Goal: Transaction & Acquisition: Purchase product/service

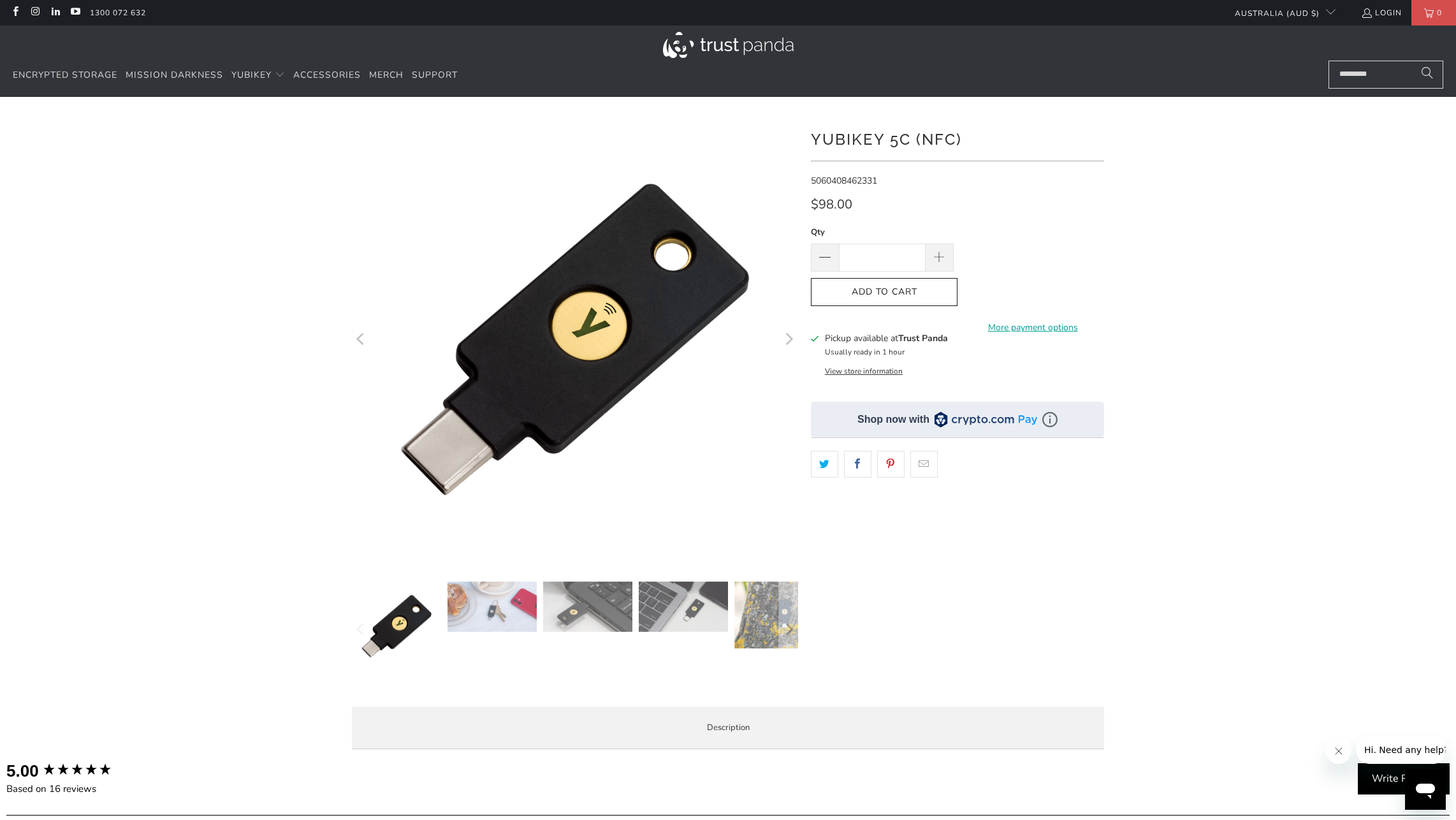
click at [520, 620] on img at bounding box center [492, 606] width 89 height 51
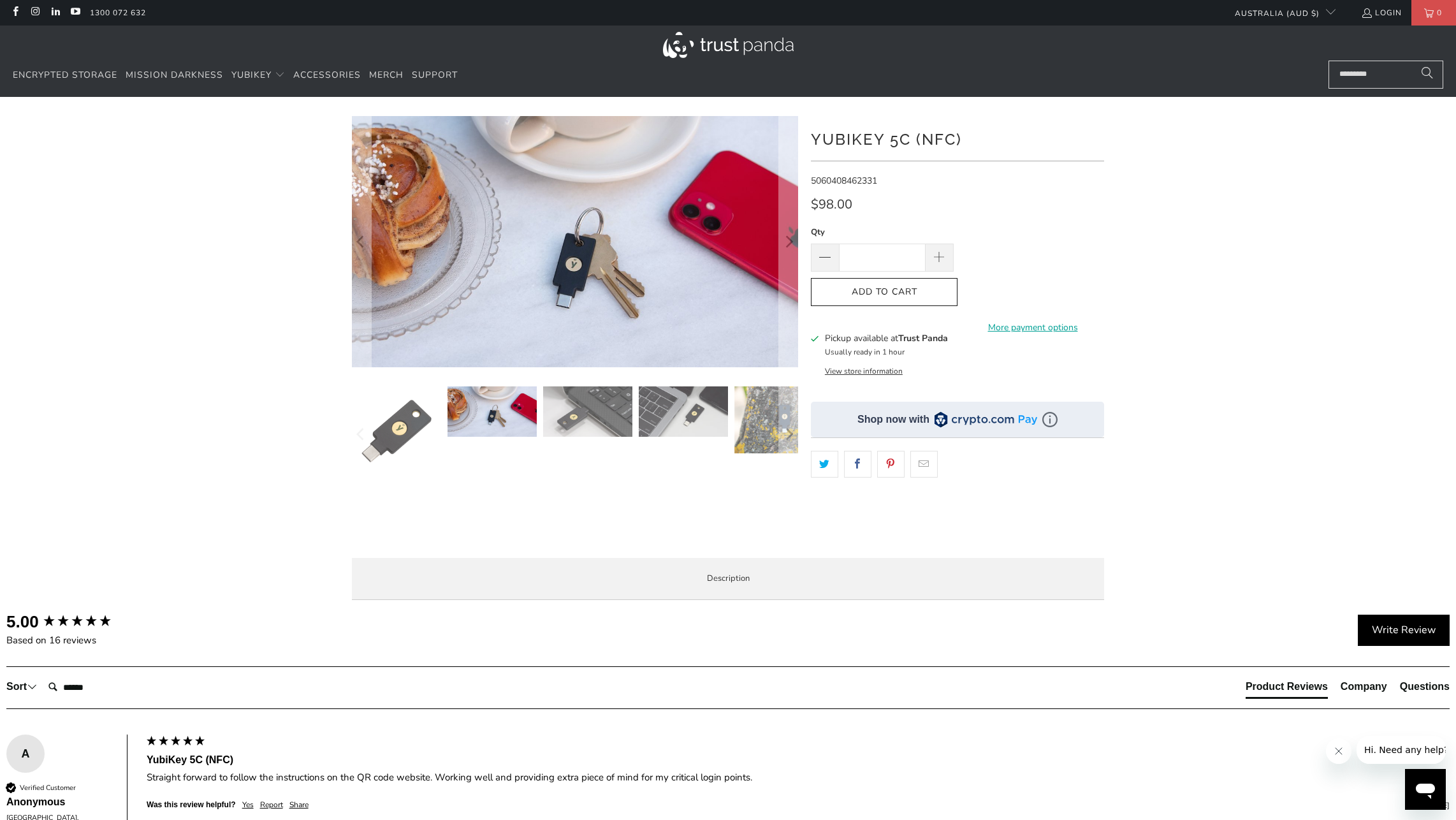
click at [611, 426] on img at bounding box center [588, 411] width 89 height 51
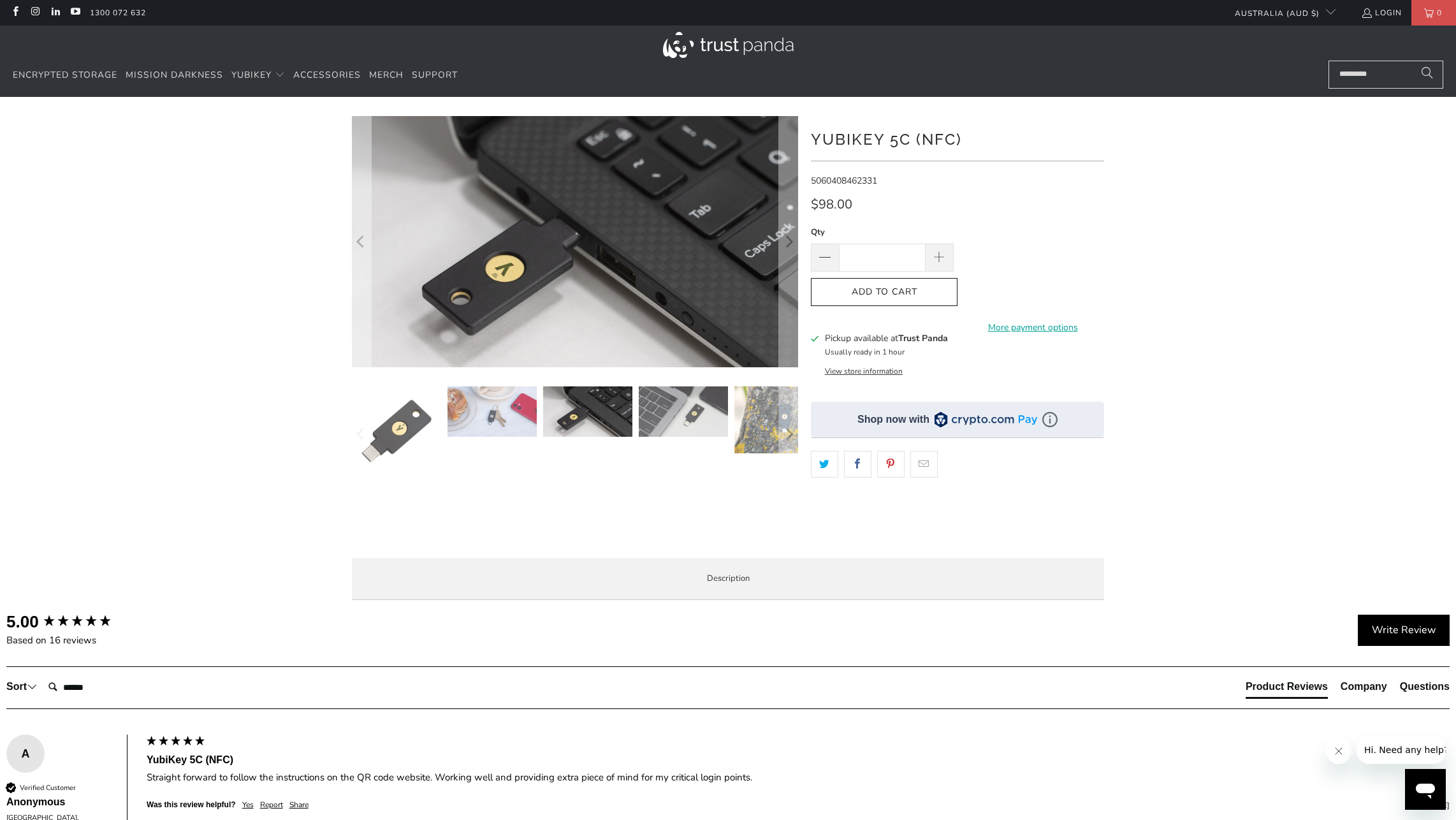
click at [663, 417] on img at bounding box center [683, 411] width 89 height 51
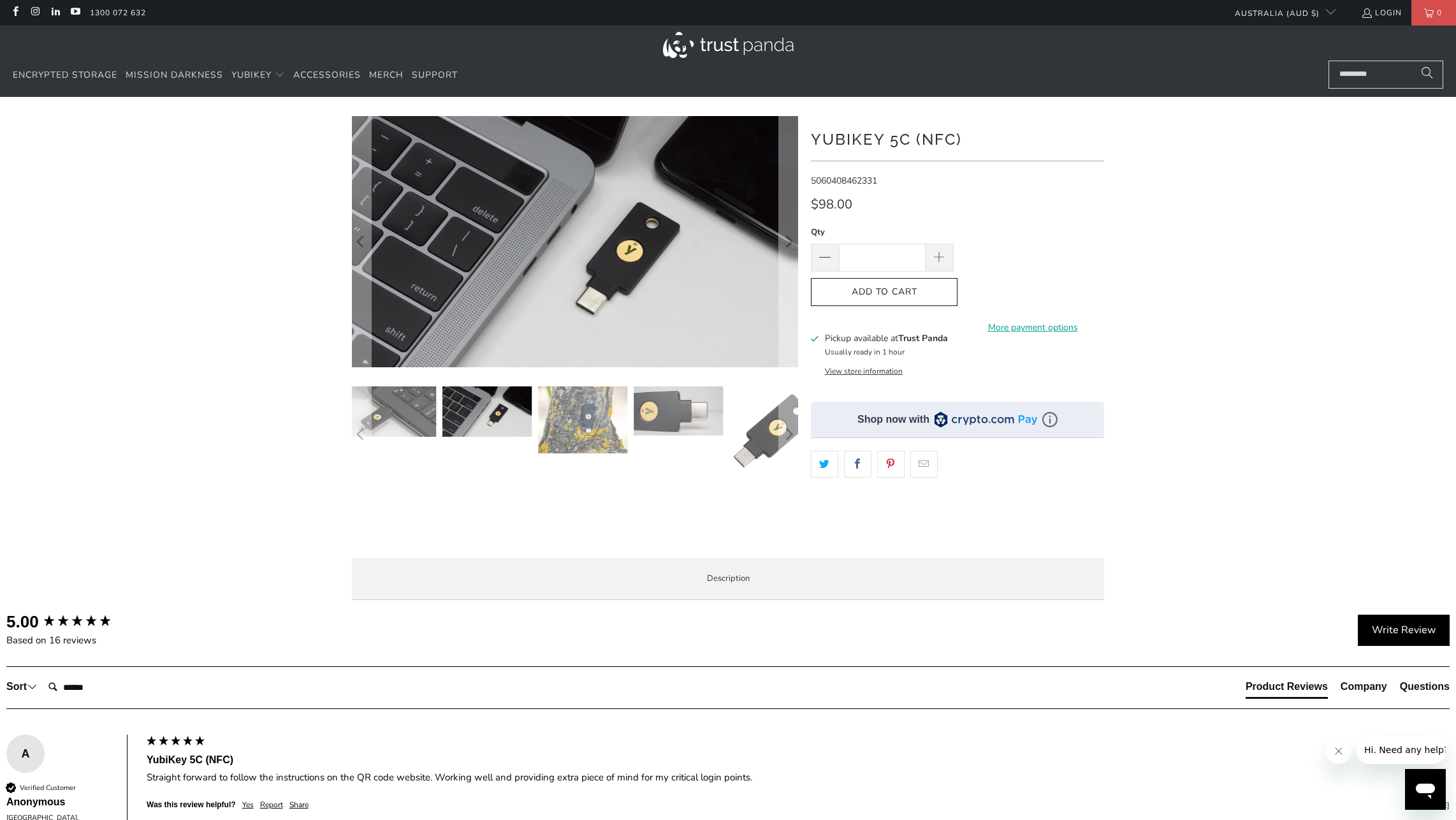
click at [698, 414] on img at bounding box center [679, 410] width 89 height 49
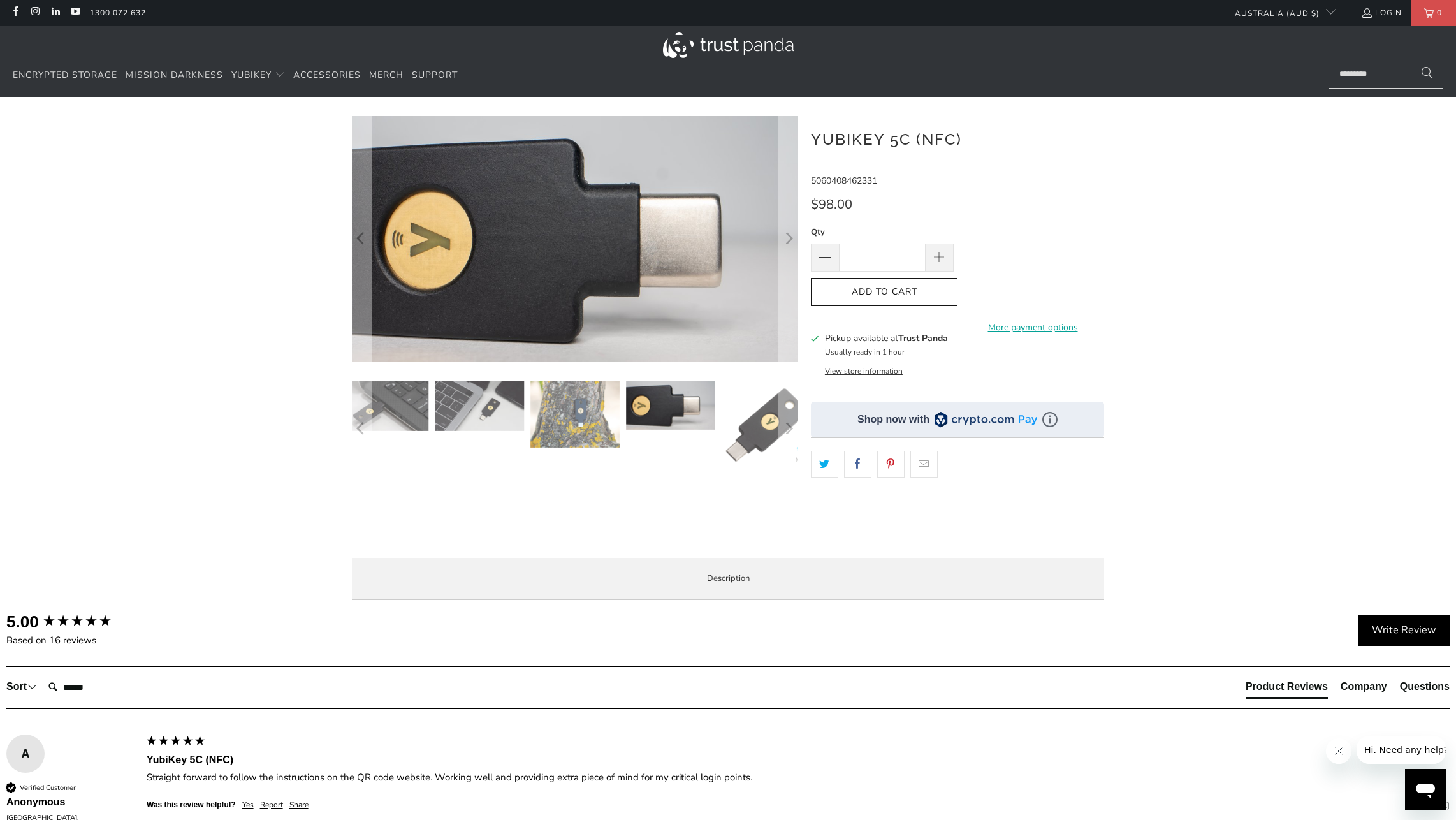
click at [747, 419] on img at bounding box center [766, 425] width 89 height 89
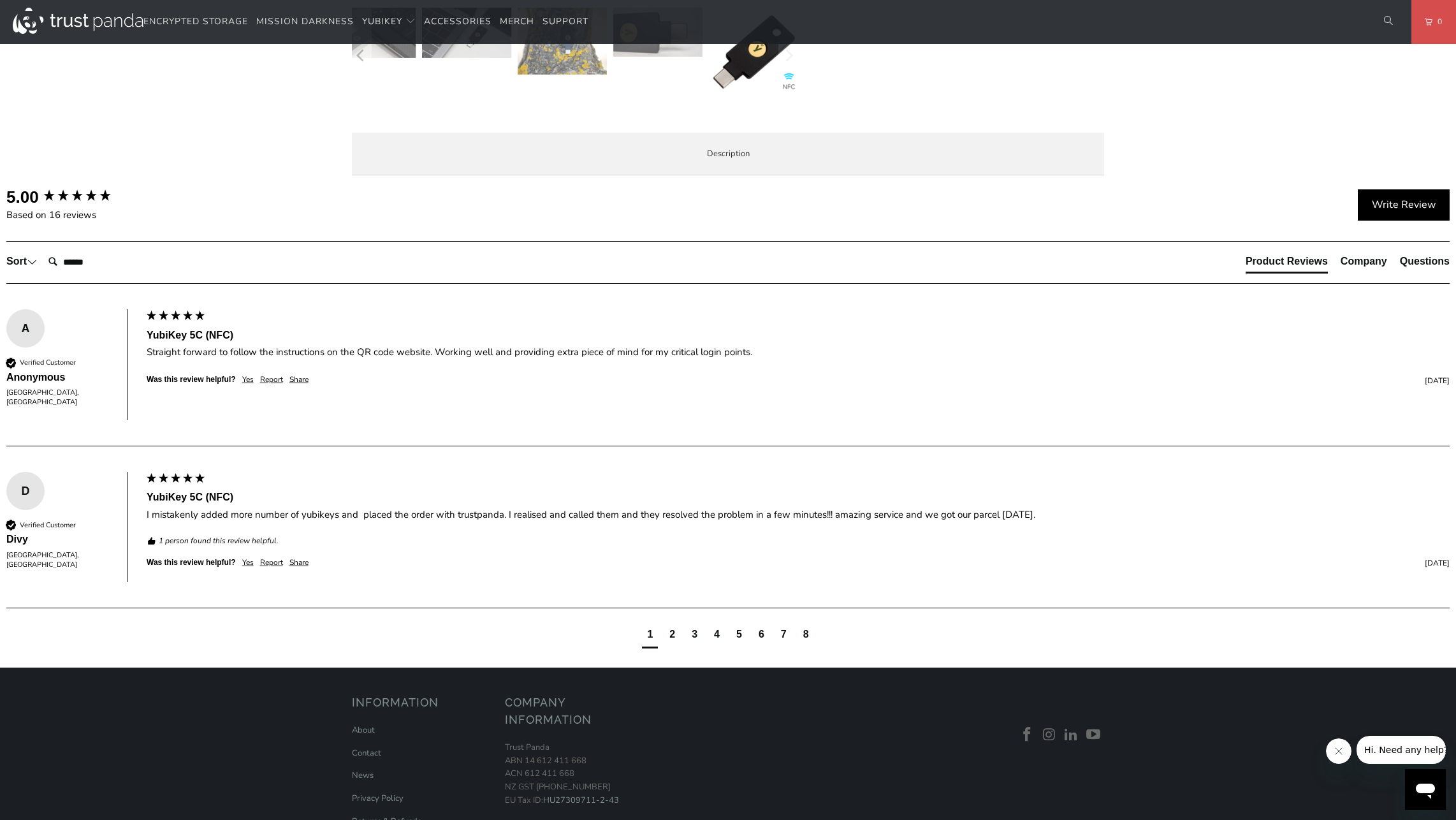
scroll to position [510, 0]
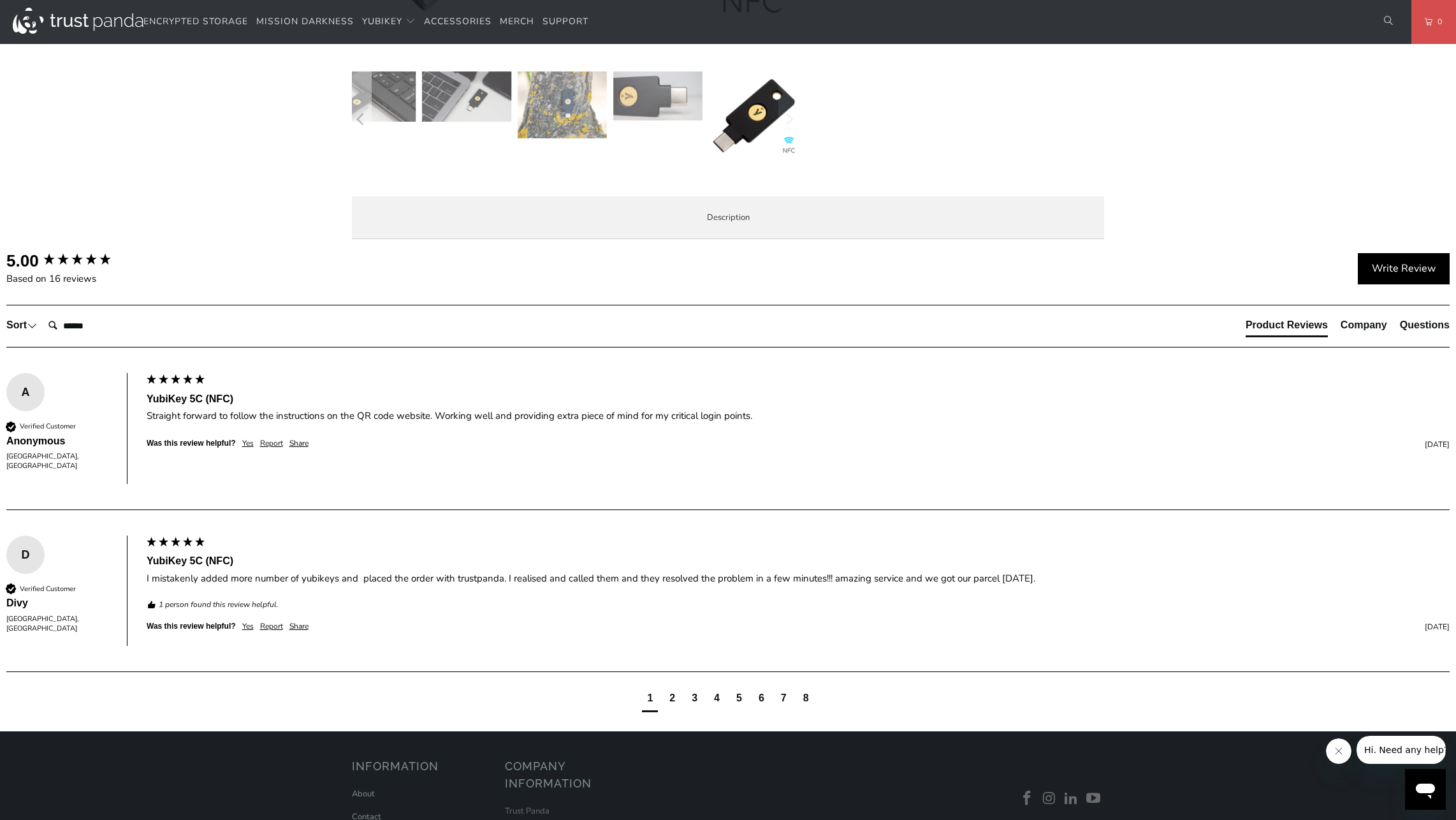
click at [0, 0] on span "Specifications" at bounding box center [0, 0] width 0 height 0
click at [0, 0] on td "Bank of America, Vanguard US" at bounding box center [0, 0] width 0 height 0
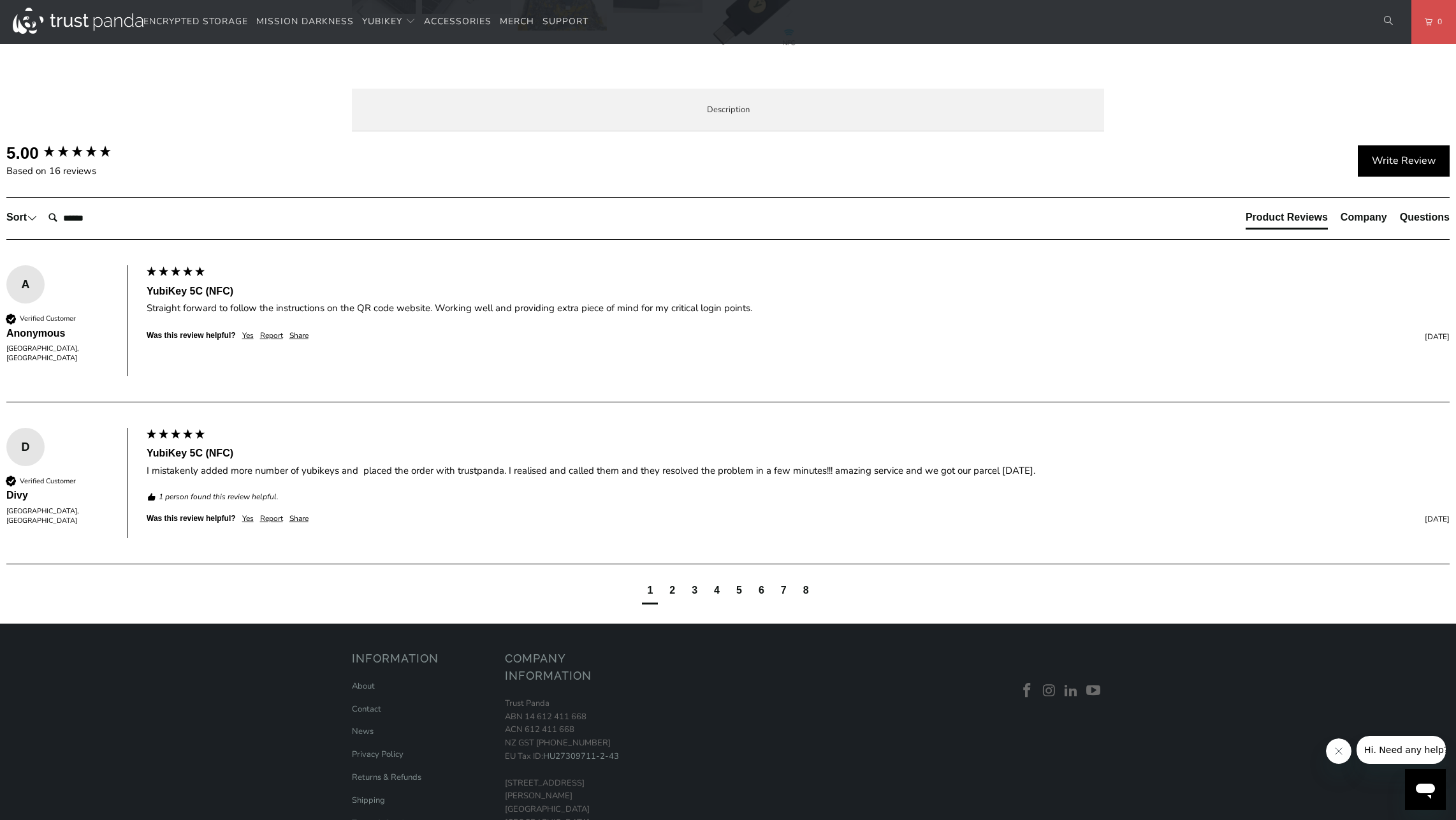
scroll to position [638, 0]
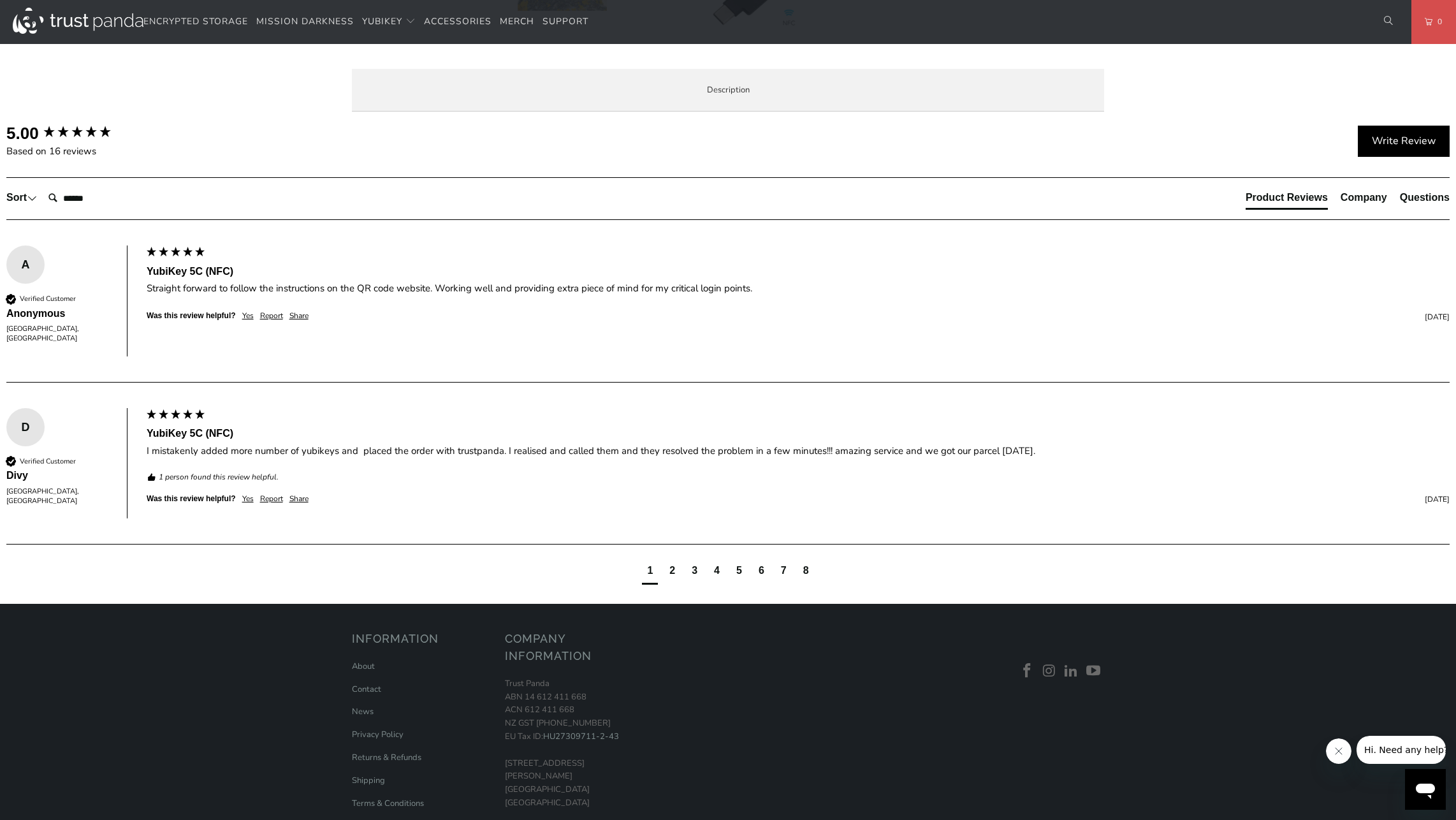
click at [0, 0] on span "Enterprise and Government" at bounding box center [0, 0] width 0 height 0
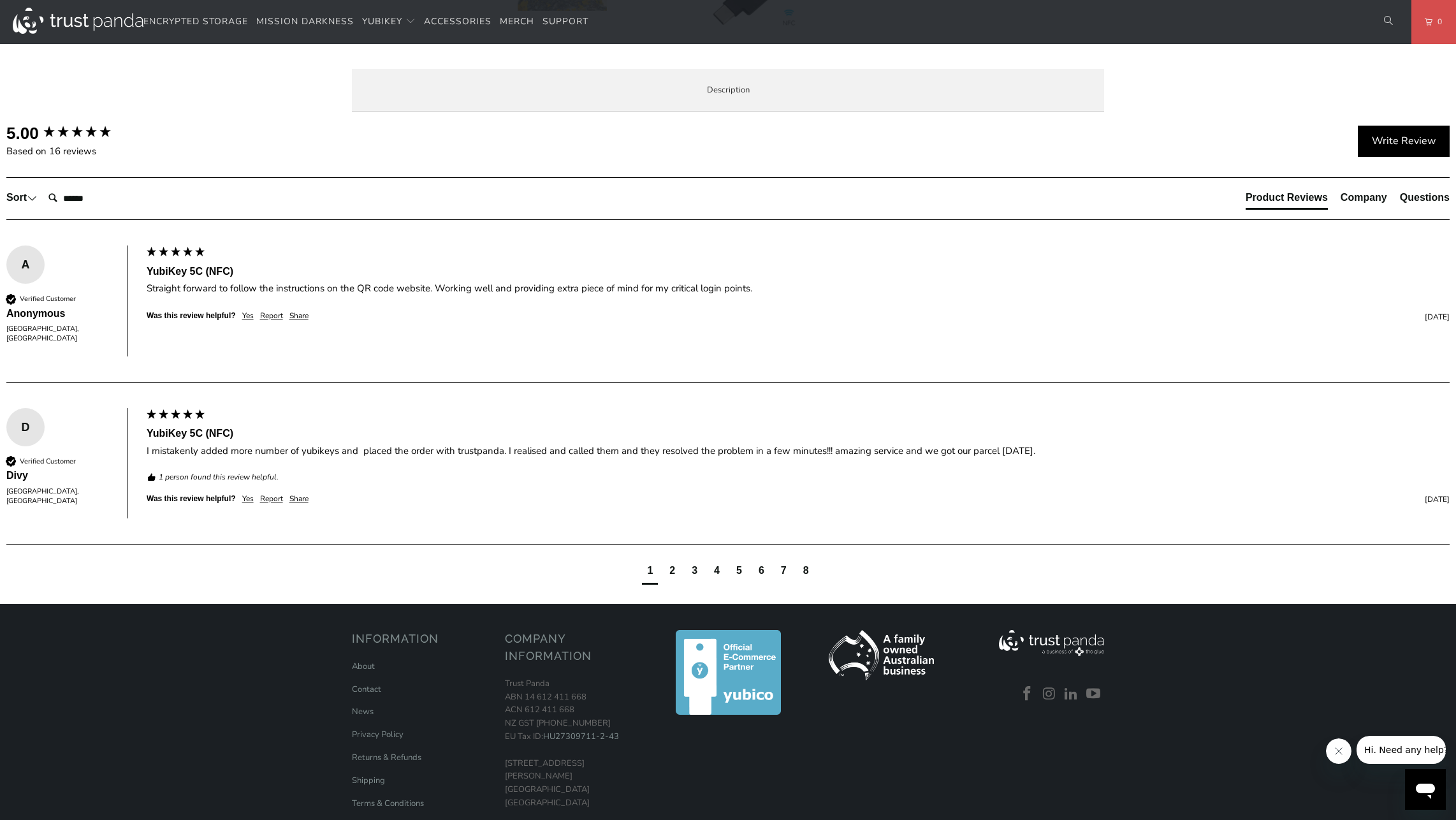
click at [0, 0] on span "Local Service & Support" at bounding box center [0, 0] width 0 height 0
click at [0, 0] on li "Overview" at bounding box center [0, 0] width 0 height 0
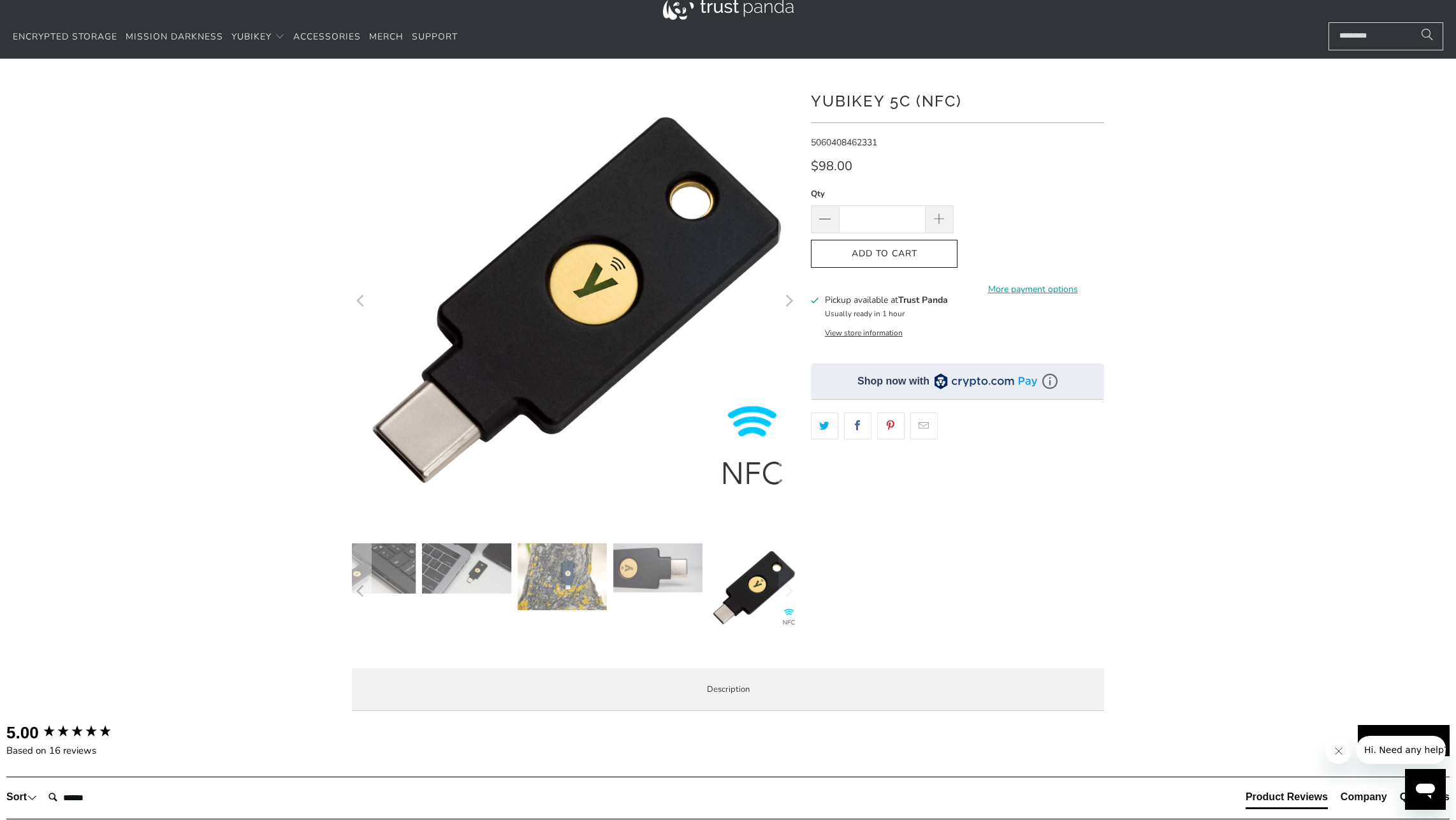
scroll to position [0, 0]
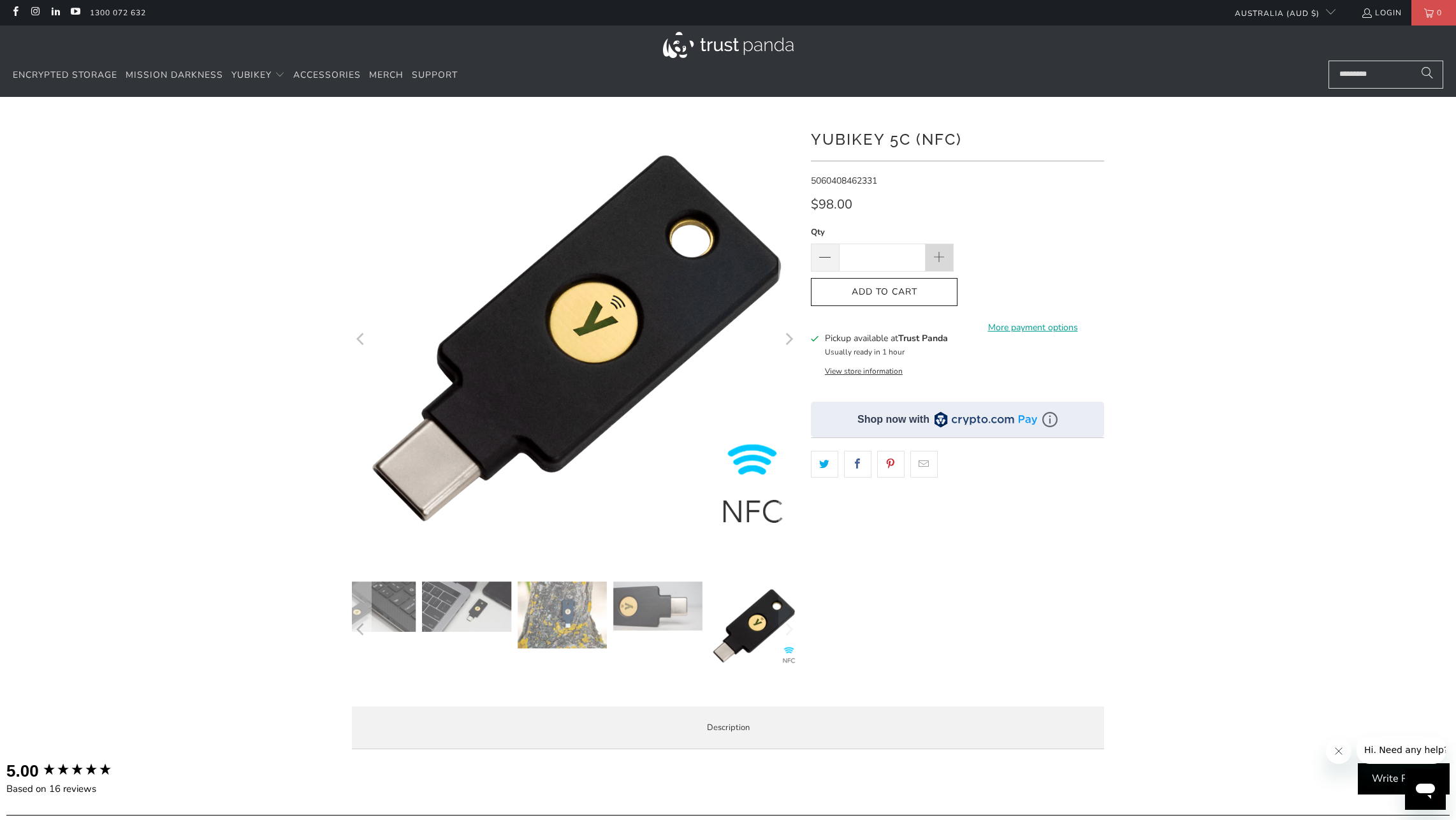
click at [946, 252] on span at bounding box center [939, 258] width 14 height 14
drag, startPoint x: 864, startPoint y: 290, endPoint x: 939, endPoint y: 208, distance: 111.1
click at [920, 204] on div "**********" at bounding box center [957, 407] width 293 height 580
click at [947, 255] on span at bounding box center [939, 257] width 28 height 28
type input "*"
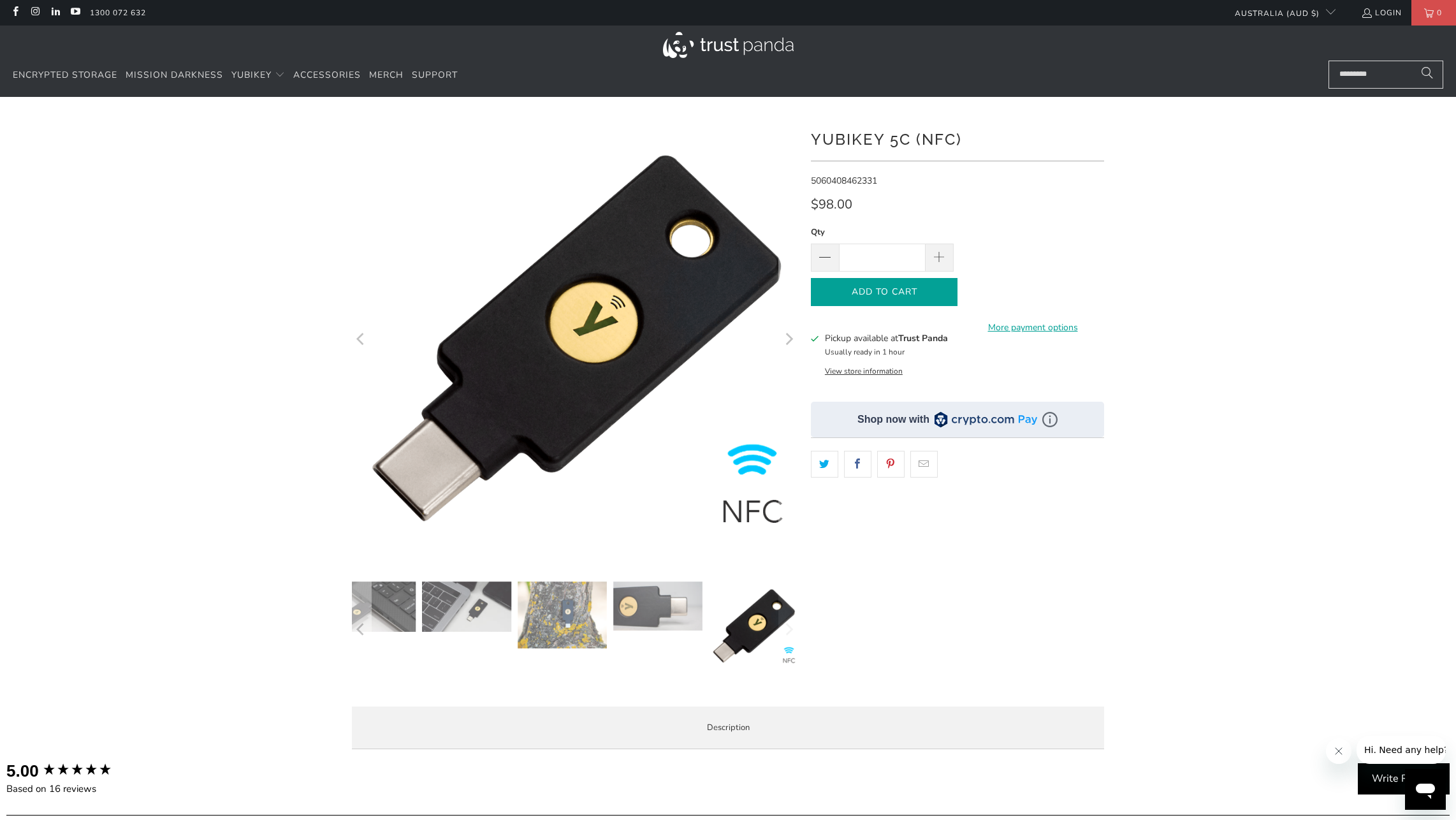
click at [906, 290] on span "Add to Cart" at bounding box center [884, 292] width 120 height 11
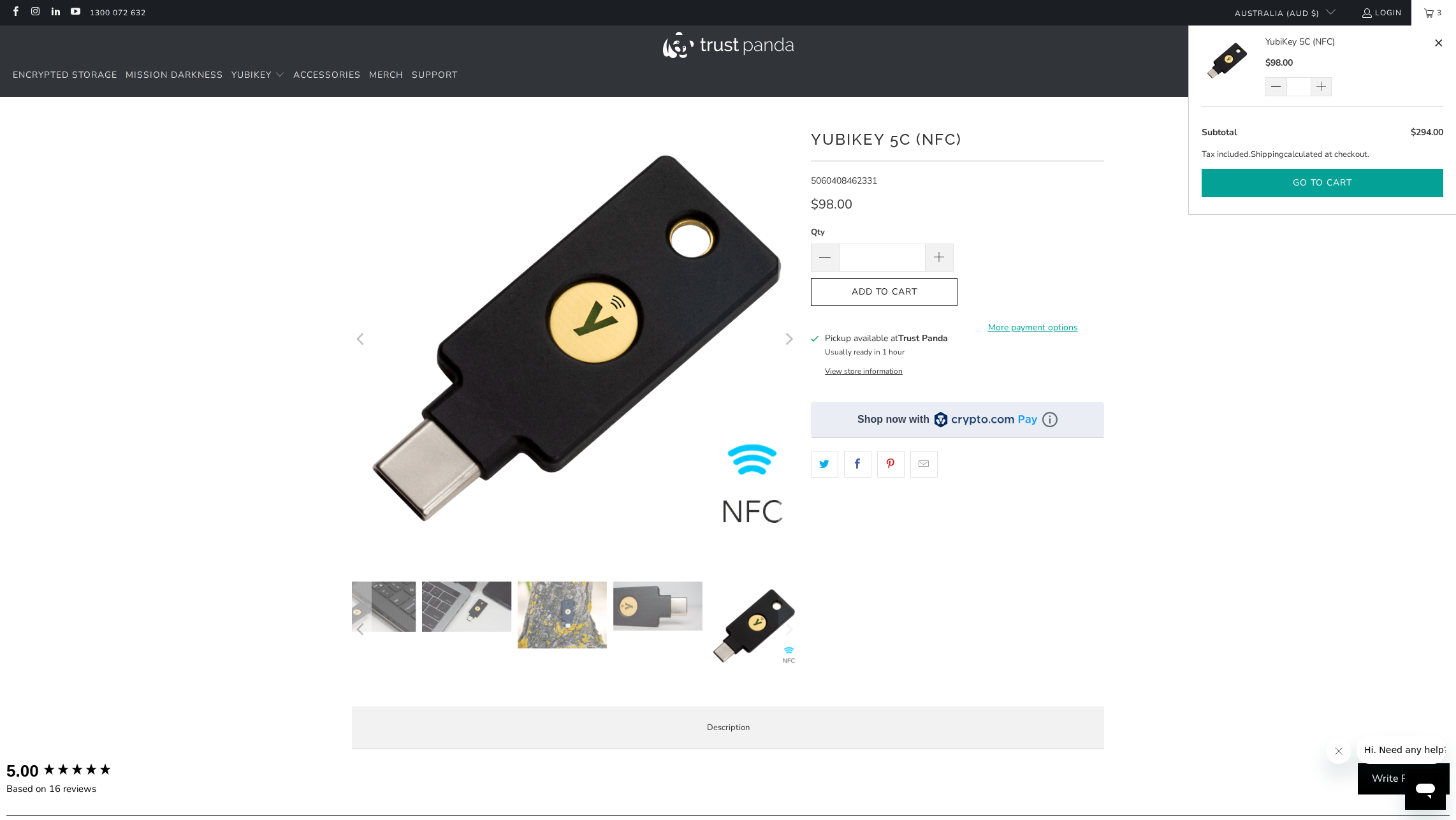
click at [1332, 179] on button "Go to cart" at bounding box center [1322, 184] width 242 height 29
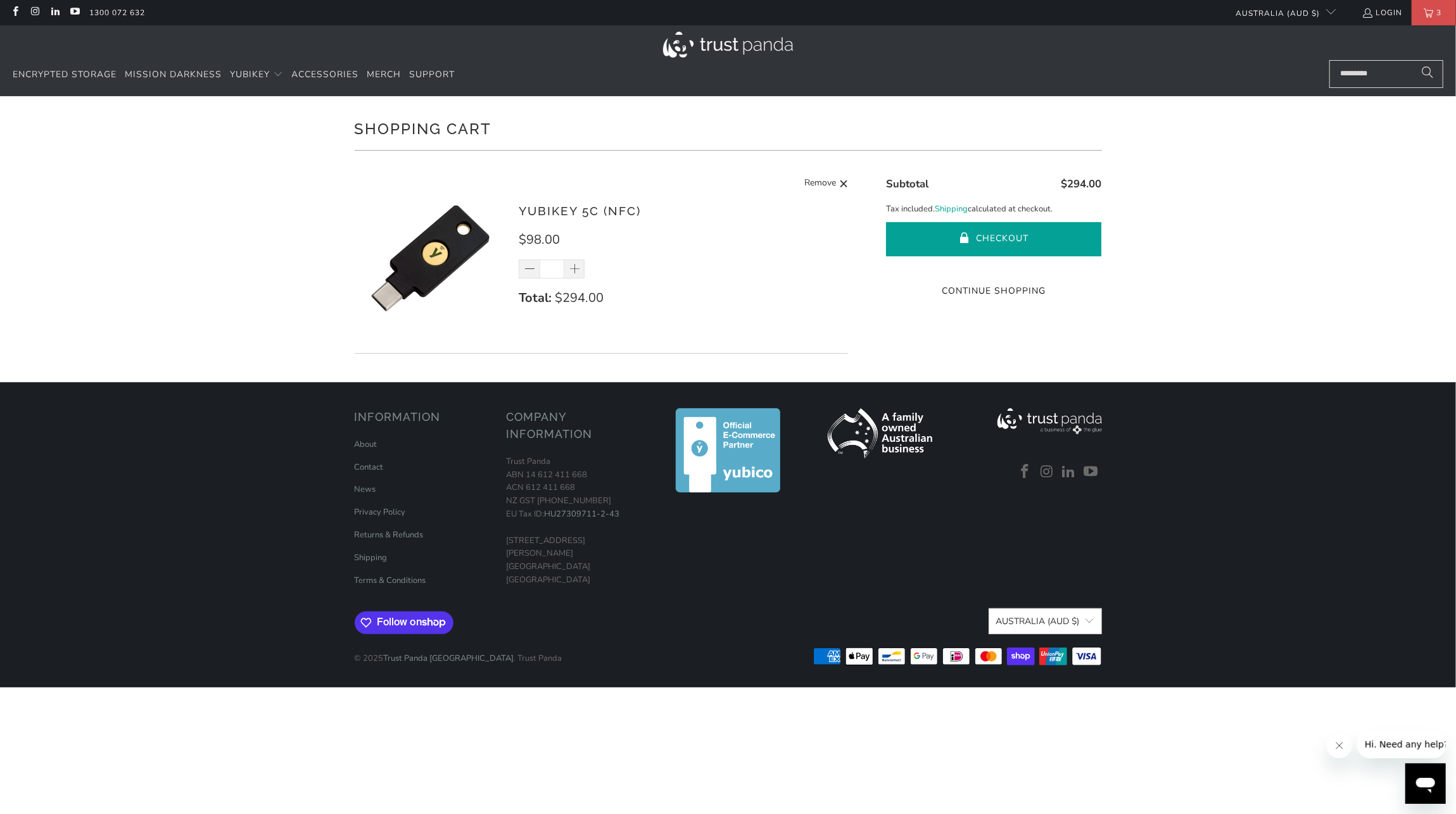
click at [1008, 234] on button "Checkout" at bounding box center [993, 239] width 215 height 35
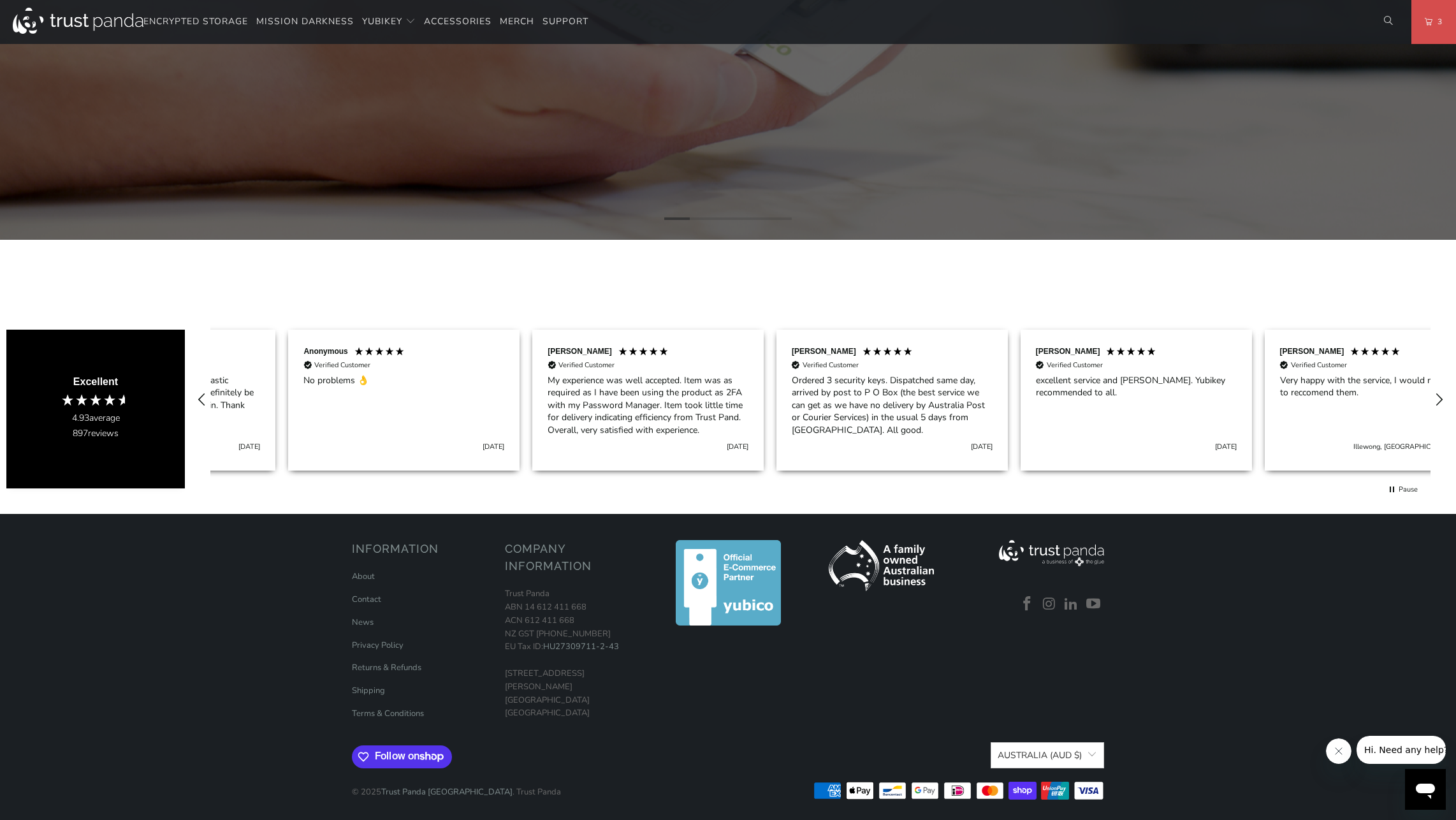
scroll to position [0, 731]
